Goal: Transaction & Acquisition: Purchase product/service

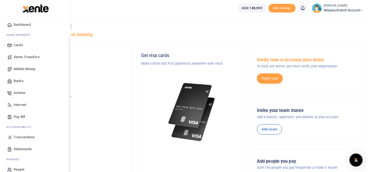
scroll to position [22, 0]
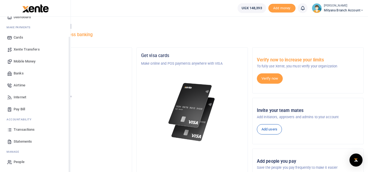
click at [30, 141] on span "Statements" at bounding box center [23, 141] width 18 height 5
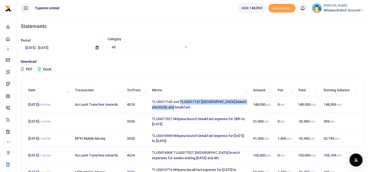
drag, startPoint x: 181, startPoint y: 100, endPoint x: 187, endPoint y: 110, distance: 11.5
click at [187, 110] on td "TLUG017142 and TLUG017141 Mityana branch electricity and breakfast" at bounding box center [199, 104] width 101 height 17
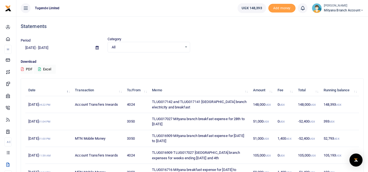
drag, startPoint x: 195, startPoint y: 101, endPoint x: 199, endPoint y: 83, distance: 18.6
click at [199, 83] on div "Date Transaction To/From Memo Amount Fee Total Running balance 10th Oct 2025 04…" at bounding box center [192, 172] width 342 height 186
drag, startPoint x: 181, startPoint y: 102, endPoint x: 244, endPoint y: 103, distance: 63.2
click at [244, 103] on td "TLUG017142 and TLUG017141 Mityana branch electricity and breakfast" at bounding box center [199, 104] width 101 height 17
copy td "TLUG017141 Mityana branch electricity"
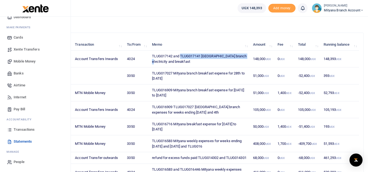
scroll to position [54, 0]
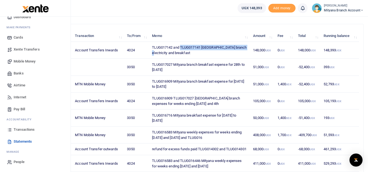
click at [24, 129] on span "Transactions" at bounding box center [24, 129] width 21 height 5
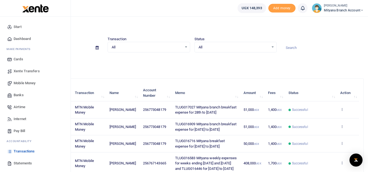
click at [23, 160] on link "Statements" at bounding box center [35, 164] width 62 height 12
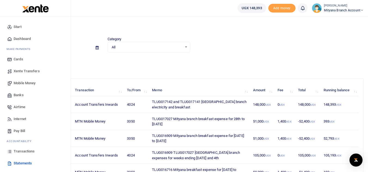
click at [25, 83] on span "Mobile Money" at bounding box center [25, 83] width 22 height 5
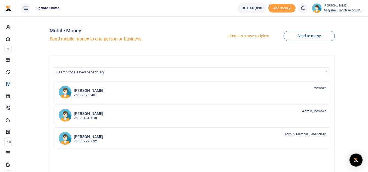
click at [242, 35] on link "Send to a new recipient" at bounding box center [247, 36] width 71 height 10
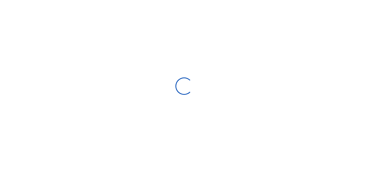
select select "Loading bundles"
select select
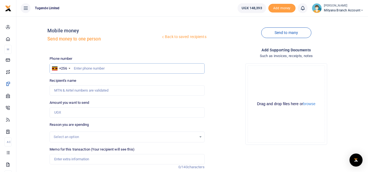
click at [118, 69] on input "text" at bounding box center [127, 68] width 155 height 10
type input "0"
type input "773048179"
type input "Shanitah Lunkuse"
type input "773048179"
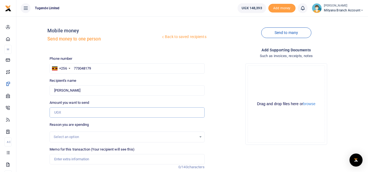
click at [63, 111] on input "Amount you want to send" at bounding box center [127, 113] width 155 height 10
type input "45,000"
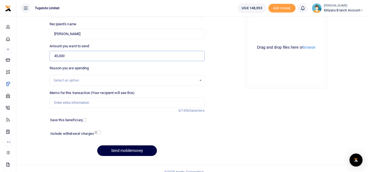
scroll to position [63, 0]
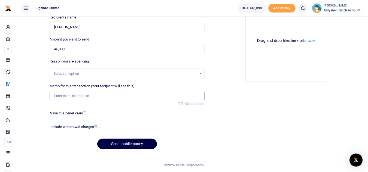
click at [66, 96] on input "Memo for this transaction (Your recipient will see this)" at bounding box center [127, 96] width 155 height 10
paste input "TLUG017141 Mityana branch electricity"
type input "TLUG017141 [GEOGRAPHIC_DATA] branch breakfast expense for [DATE] to [DATE]"
click at [236, 83] on div "Drop your files here Drag and drop files here or browse Powered by Uppy" at bounding box center [286, 41] width 155 height 90
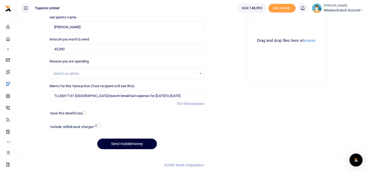
click at [126, 146] on button "Send mobilemoney" at bounding box center [127, 144] width 60 height 11
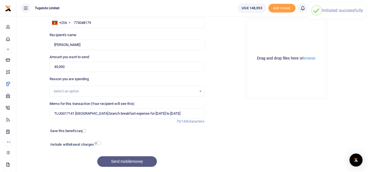
scroll to position [36, 0]
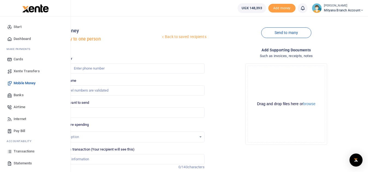
click at [19, 131] on span "Pay Bill" at bounding box center [19, 131] width 11 height 5
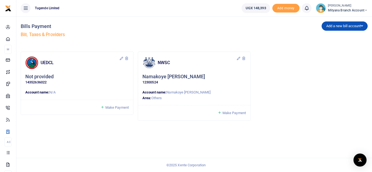
click at [115, 106] on span "Make Payment" at bounding box center [116, 108] width 23 height 4
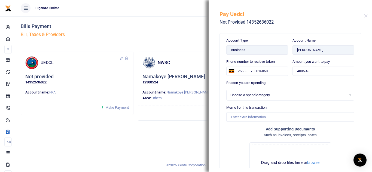
select select
click at [310, 70] on input "4005.48" at bounding box center [324, 71] width 62 height 9
type input "4"
type input "96,000"
click at [243, 93] on div "Select an option" at bounding box center [288, 95] width 116 height 5
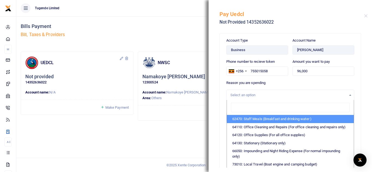
click at [215, 120] on div "Account Type Business Account Name JANE NAMAKOYEDAMALI Phone number to recieve …" at bounding box center [290, 99] width 163 height 138
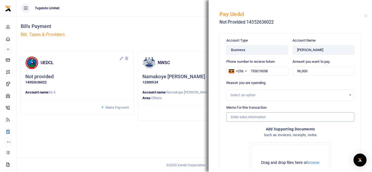
click at [233, 117] on input "Memo for this transaction" at bounding box center [290, 117] width 128 height 9
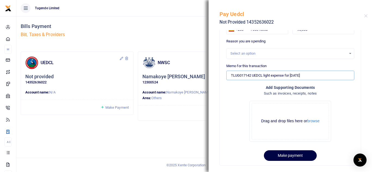
scroll to position [48, 0]
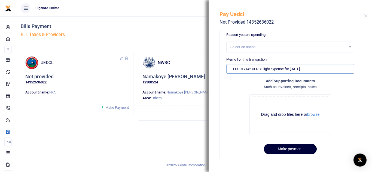
type input "TLUG017142 UEDCL light expense for October 2025"
click at [294, 148] on button "Make payment" at bounding box center [290, 149] width 53 height 11
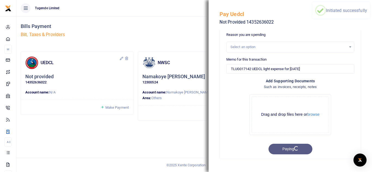
scroll to position [0, 0]
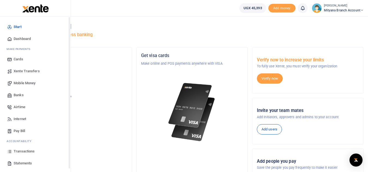
scroll to position [22, 0]
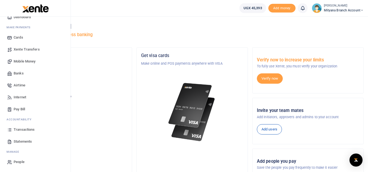
click at [19, 131] on span "Transactions" at bounding box center [24, 129] width 21 height 5
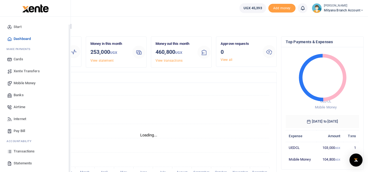
scroll to position [22, 0]
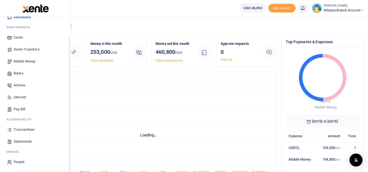
click at [30, 129] on span "Transactions" at bounding box center [24, 129] width 21 height 5
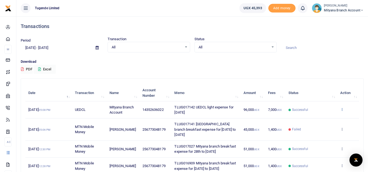
click at [342, 110] on icon at bounding box center [342, 110] width 4 height 4
click at [323, 118] on link "View details" at bounding box center [321, 119] width 43 height 8
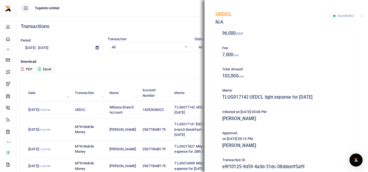
scroll to position [27, 0]
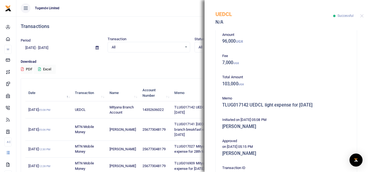
click at [182, 71] on div "Download PDF Excel" at bounding box center [192, 66] width 343 height 15
click at [363, 15] on button "Close" at bounding box center [362, 16] width 4 height 4
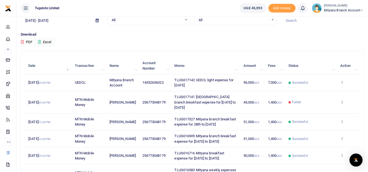
scroll to position [54, 0]
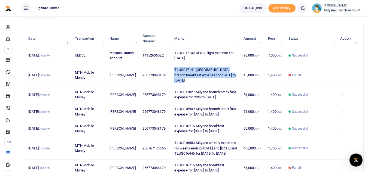
drag, startPoint x: 174, startPoint y: 66, endPoint x: 236, endPoint y: 76, distance: 62.8
click at [236, 76] on td "TLUG017141 [GEOGRAPHIC_DATA] branch breakfast expense for [DATE] to [DATE]" at bounding box center [205, 75] width 69 height 22
copy span "TLUG017141 [GEOGRAPHIC_DATA] branch breakfast expense for [DATE] to [DATE]"
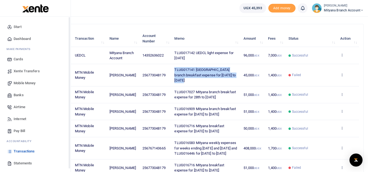
click at [23, 84] on span "Mobile Money" at bounding box center [25, 83] width 22 height 5
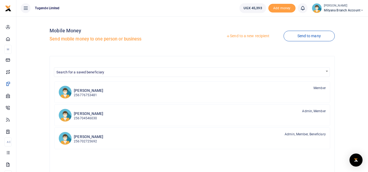
click at [247, 35] on link "Send to a new recipient" at bounding box center [247, 36] width 71 height 10
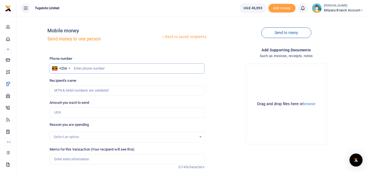
click at [100, 66] on input "text" at bounding box center [127, 68] width 155 height 10
type input "773048179"
type input "[PERSON_NAME]"
type input "773048179"
click at [69, 110] on input "Amount you want to send" at bounding box center [127, 113] width 155 height 10
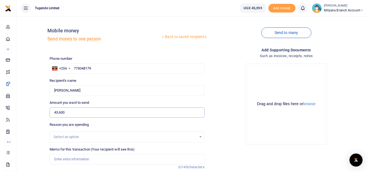
type input "43,600"
click at [231, 106] on div "Drop your files here Drag and drop files here or browse Powered by Uppy" at bounding box center [286, 104] width 155 height 90
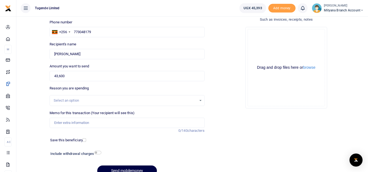
scroll to position [54, 0]
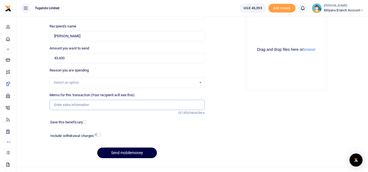
click at [95, 104] on input "Memo for this transaction (Your recipient will see this)" at bounding box center [127, 105] width 155 height 10
paste input "TLUG017141 [GEOGRAPHIC_DATA] branch breakfast expense for [DATE] to [DATE]"
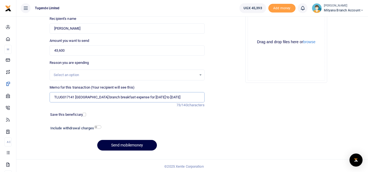
scroll to position [63, 0]
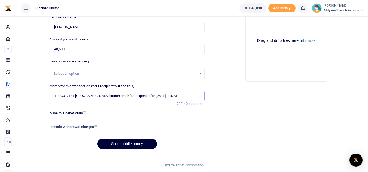
type input "TLUG017141 [GEOGRAPHIC_DATA] branch breakfast expense for [DATE] to [DATE]"
click at [131, 143] on button "Send mobilemoney" at bounding box center [127, 144] width 60 height 11
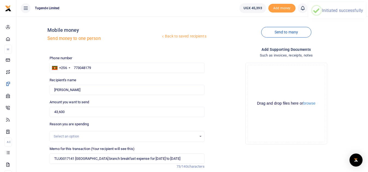
scroll to position [0, 0]
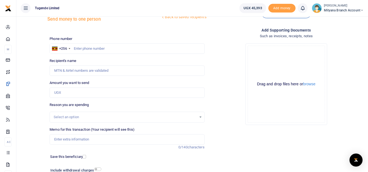
scroll to position [54, 0]
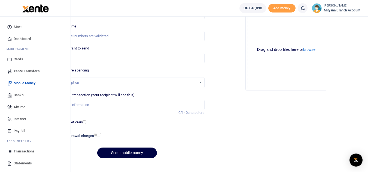
click at [23, 152] on span "Transactions" at bounding box center [24, 151] width 21 height 5
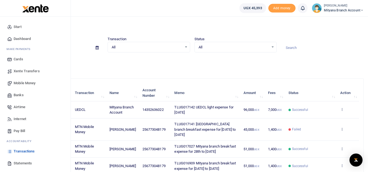
click at [19, 162] on span "Statements" at bounding box center [23, 163] width 18 height 5
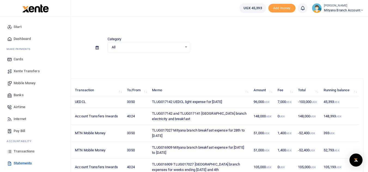
click at [18, 150] on span "Transactions" at bounding box center [24, 151] width 21 height 5
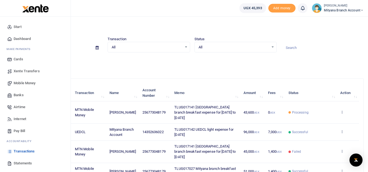
click at [23, 164] on span "Statements" at bounding box center [23, 163] width 18 height 5
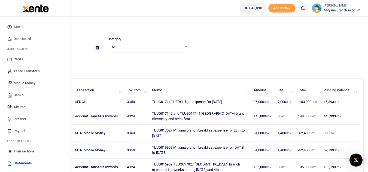
click at [19, 151] on span "Transactions" at bounding box center [24, 151] width 21 height 5
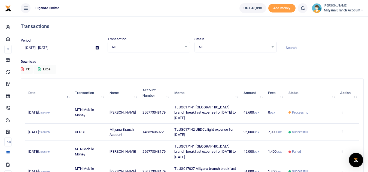
click at [356, 160] on img "Open Intercom Messenger" at bounding box center [356, 160] width 7 height 7
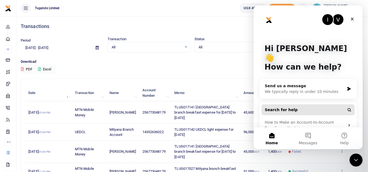
click at [283, 107] on span "Search for help" at bounding box center [281, 110] width 33 height 6
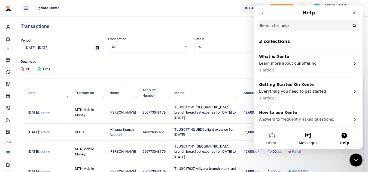
click at [310, 134] on button "Messages" at bounding box center [308, 139] width 36 height 22
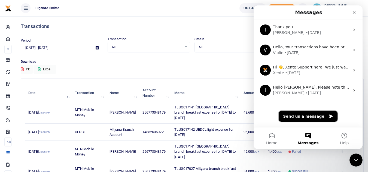
click at [300, 117] on button "Send us a message" at bounding box center [308, 116] width 59 height 11
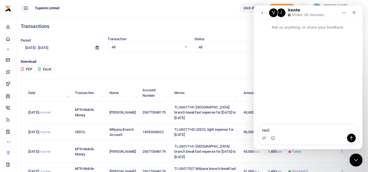
type textarea "Hello"
type textarea "we have"
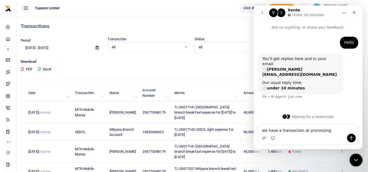
type textarea "we have a transaction at processing"
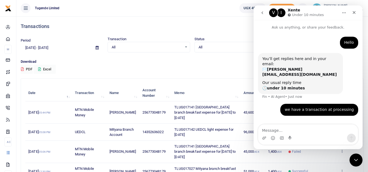
scroll to position [2, 0]
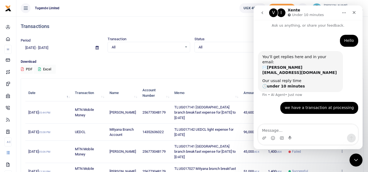
click at [221, 17] on div "Transactions" at bounding box center [192, 26] width 343 height 20
click at [354, 11] on icon "Close" at bounding box center [354, 12] width 4 height 4
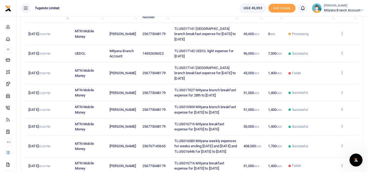
scroll to position [82, 0]
